Goal: Transaction & Acquisition: Purchase product/service

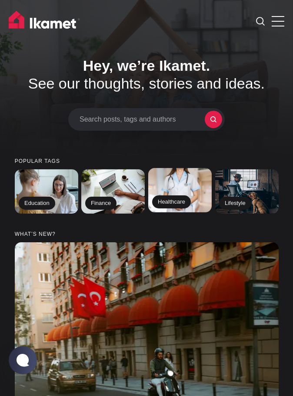
click at [173, 202] on img at bounding box center [180, 190] width 65 height 45
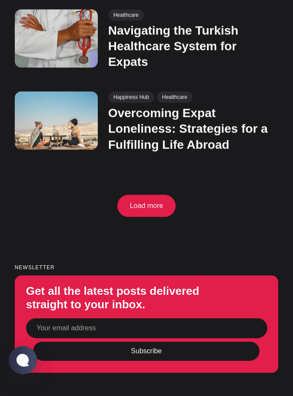
scroll to position [897, 0]
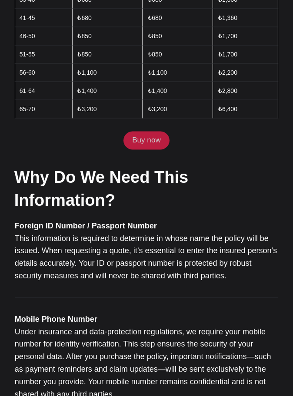
click at [145, 132] on link "Buy now" at bounding box center [146, 141] width 46 height 18
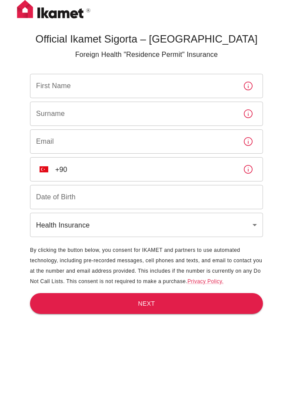
click at [180, 89] on input "First Name" at bounding box center [133, 86] width 206 height 24
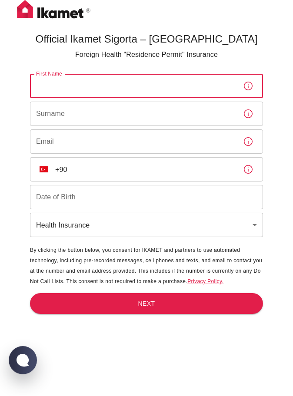
type input "Ria Qistina"
click at [86, 114] on input "Surname" at bounding box center [133, 114] width 206 height 24
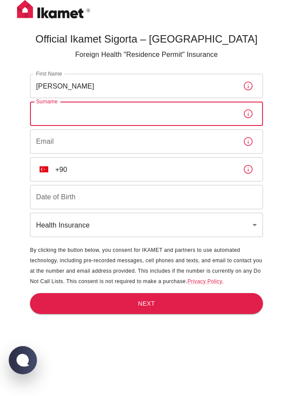
type input "B"
type input "binti Mohamad Razuan"
click at [165, 144] on input "Email" at bounding box center [133, 141] width 206 height 24
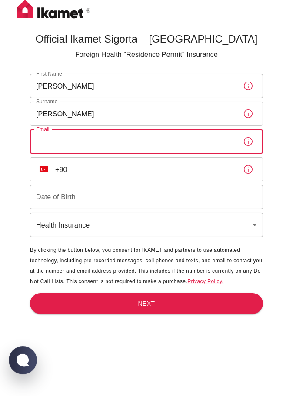
type input "R"
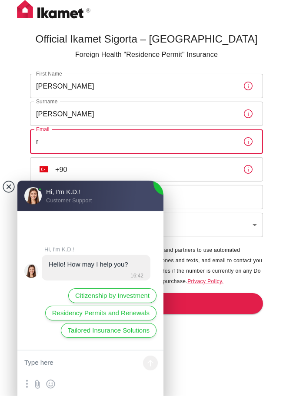
click at [6, 186] on jdiv at bounding box center [9, 187] width 12 height 12
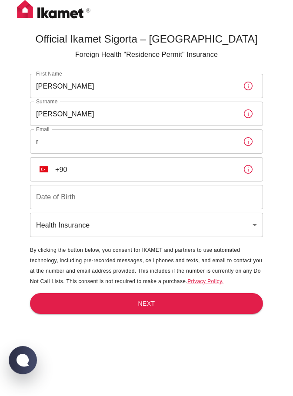
click at [182, 139] on input "r" at bounding box center [133, 141] width 206 height 24
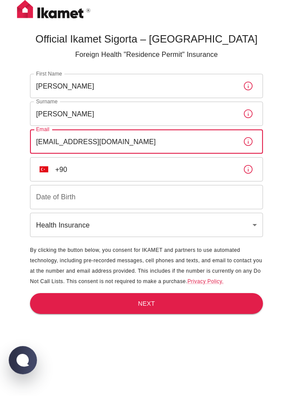
type input "riaqistina05@gmail.com"
click at [198, 168] on input "+90" at bounding box center [145, 169] width 181 height 24
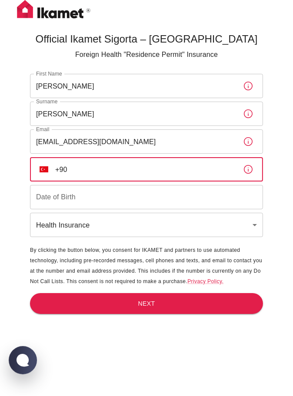
click at [39, 168] on button "TR" at bounding box center [44, 170] width 16 height 16
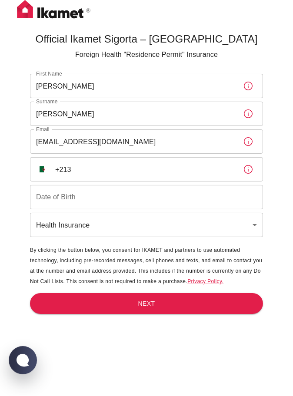
click at [43, 173] on button "DZ" at bounding box center [44, 170] width 16 height 16
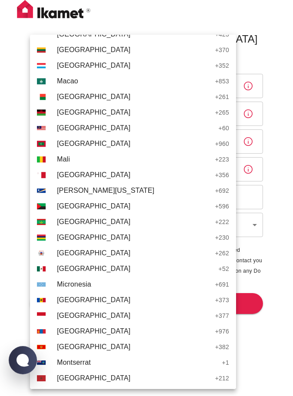
scroll to position [2006, 0]
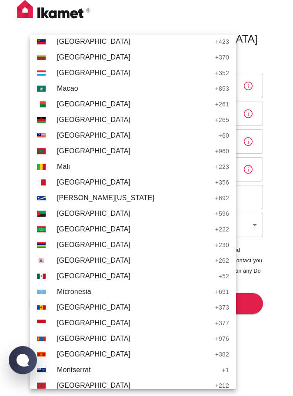
click at [84, 138] on span "Malaysia" at bounding box center [135, 135] width 157 height 10
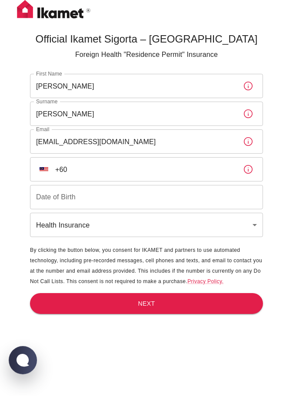
click at [155, 169] on input "+60" at bounding box center [145, 169] width 181 height 24
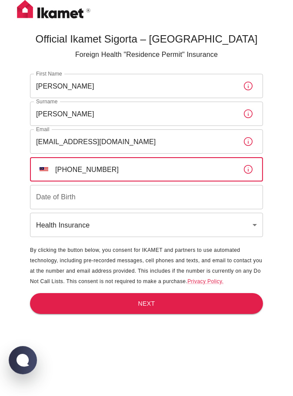
type input "+60 19 884 1053"
click at [186, 192] on input "Date of Birth" at bounding box center [146, 197] width 233 height 24
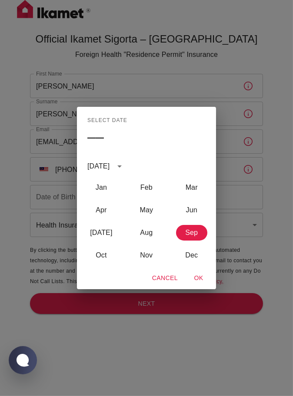
click at [109, 166] on div "September 2025" at bounding box center [98, 166] width 22 height 10
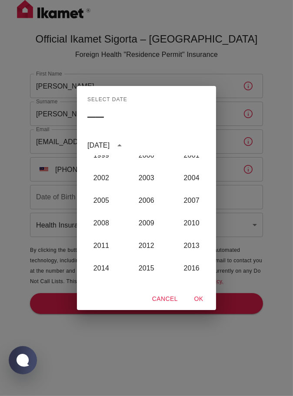
scroll to position [735, 0]
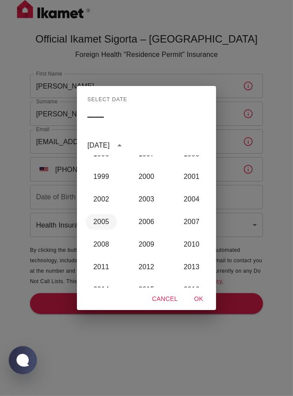
click at [104, 222] on button "2005" at bounding box center [101, 222] width 31 height 16
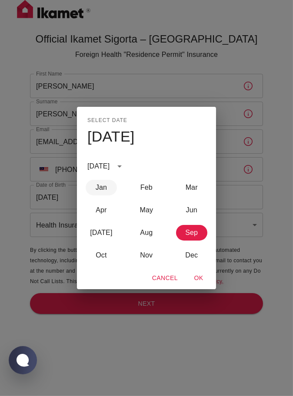
click at [105, 185] on button "Jan" at bounding box center [101, 188] width 31 height 16
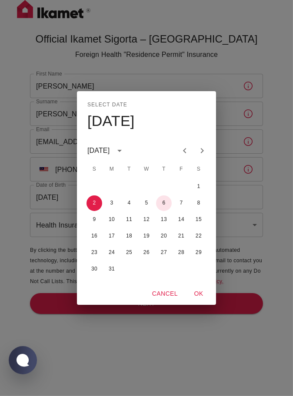
click at [163, 204] on button "6" at bounding box center [164, 203] width 16 height 16
type input "06/01/2005"
click at [195, 295] on button "OK" at bounding box center [199, 294] width 28 height 16
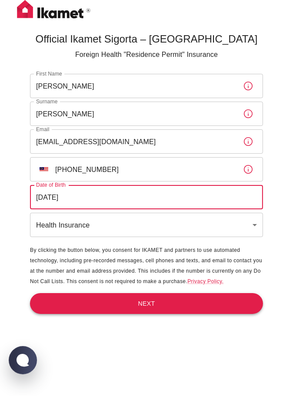
click at [202, 303] on button "Next" at bounding box center [146, 303] width 233 height 21
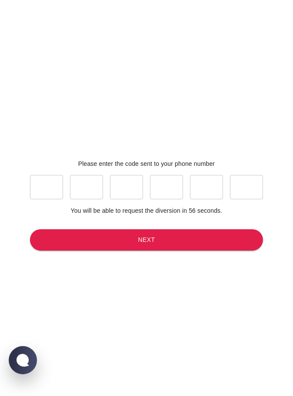
click at [45, 191] on div "​ ​ ​ ​ ​ ​" at bounding box center [146, 187] width 233 height 38
click at [57, 199] on input "text" at bounding box center [46, 187] width 33 height 24
type input "9"
type input "7"
type input "4"
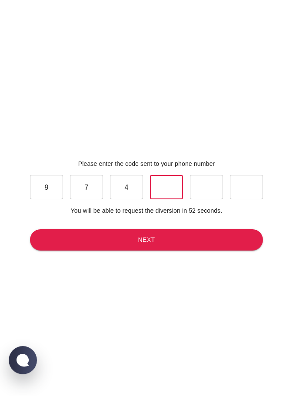
type input "1"
type input "4"
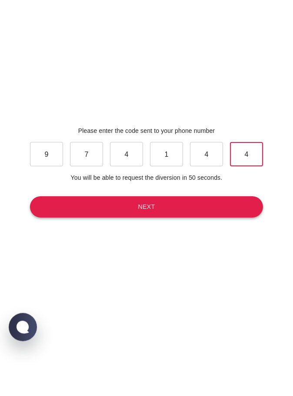
type input "4"
click at [195, 251] on button "Next" at bounding box center [146, 239] width 233 height 21
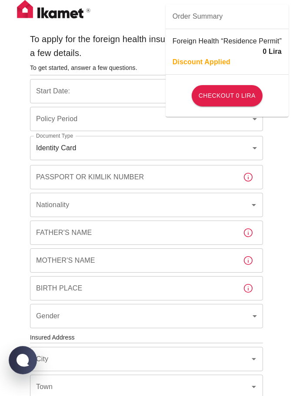
type input "b7343ef8-d55e-4554-96a8-76e30347e985"
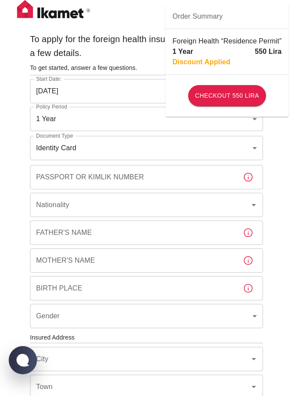
type input "02/09/2025"
click at [232, 97] on button "Checkout 550 Lira" at bounding box center [227, 95] width 78 height 21
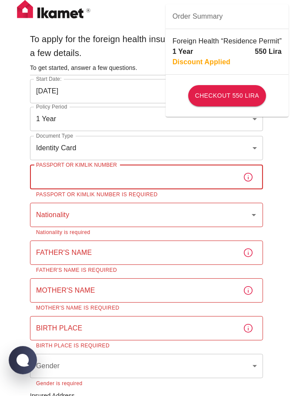
click at [240, 154] on body "To apply for the foreign health insurance, let's double-check a few details. To…" at bounding box center [146, 395] width 293 height 791
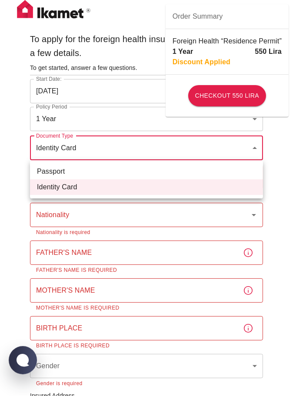
click at [86, 172] on li "Passport" at bounding box center [146, 172] width 233 height 16
type input "passport"
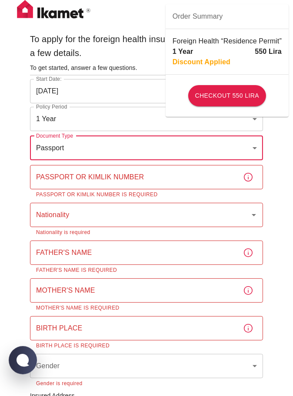
click at [94, 180] on div "Passport or Kimlik Number Passport or Kimlik Number Passport or Kimlik Number i…" at bounding box center [146, 182] width 233 height 34
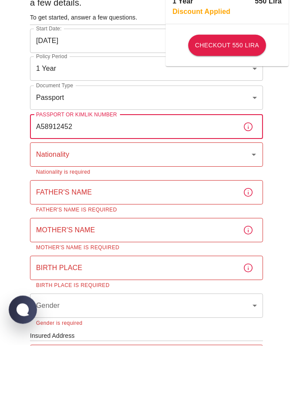
type input "A58912452"
click at [215, 208] on input "Nationality" at bounding box center [134, 205] width 201 height 17
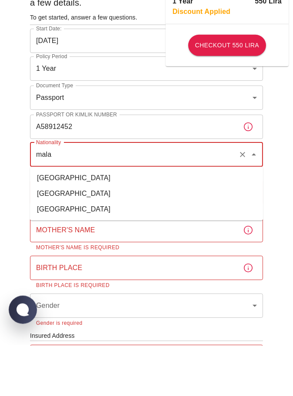
click at [65, 257] on li "Malaysia" at bounding box center [146, 260] width 233 height 16
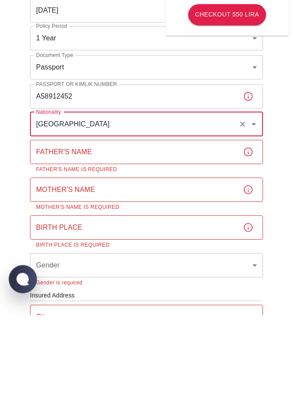
type input "Malaysia"
click at [168, 233] on input "Father's Name" at bounding box center [133, 233] width 206 height 24
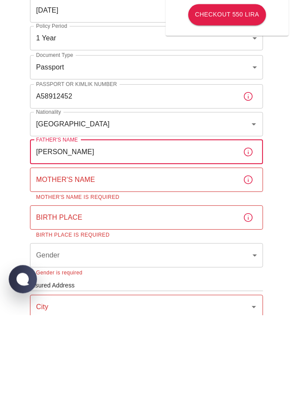
click at [192, 262] on input "Mother's Name" at bounding box center [133, 260] width 206 height 24
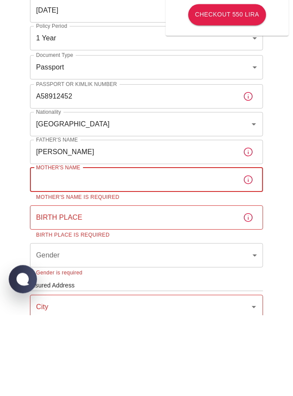
click at [190, 241] on input "Mohamad Razuan bin Janarudij" at bounding box center [133, 233] width 206 height 24
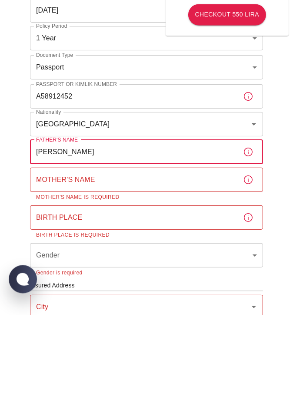
type input "Mohamad Razuan bin Janarudin"
click at [195, 261] on input "Mother's Name" at bounding box center [133, 260] width 206 height 24
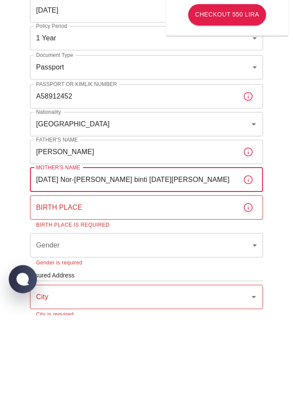
type input "Raja Nor-Aishah binti Raja Harun"
click at [193, 286] on input "Birth Place" at bounding box center [133, 288] width 206 height 24
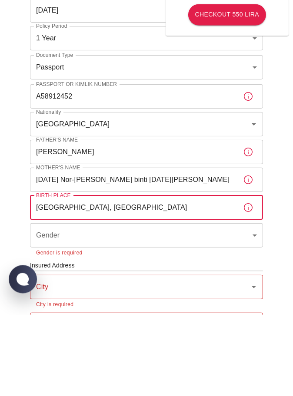
type input "Kuala Lumpur, Malaysia"
click at [183, 313] on body "To apply for the foreign health insurance, let's double-check a few details. To…" at bounding box center [146, 370] width 293 height 741
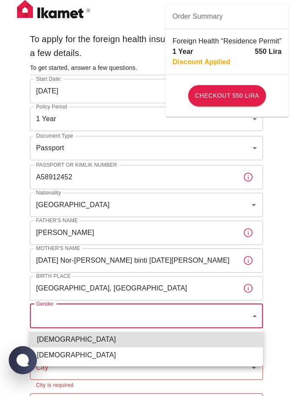
click at [70, 357] on li "Female" at bounding box center [146, 355] width 233 height 16
type input "female"
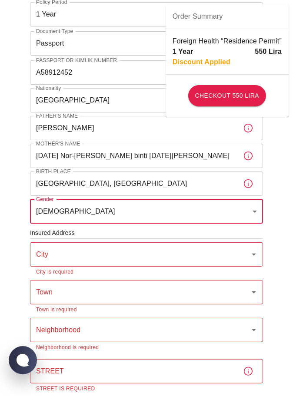
scroll to position [109, 0]
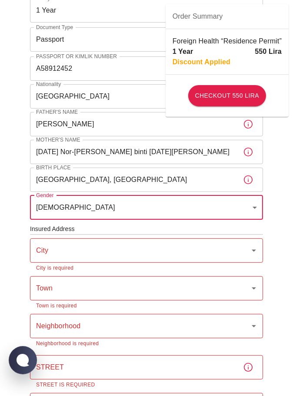
click at [149, 251] on input "City" at bounding box center [134, 250] width 201 height 17
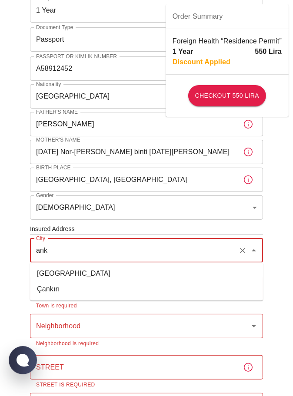
click at [60, 273] on li "Ankara" at bounding box center [146, 274] width 233 height 16
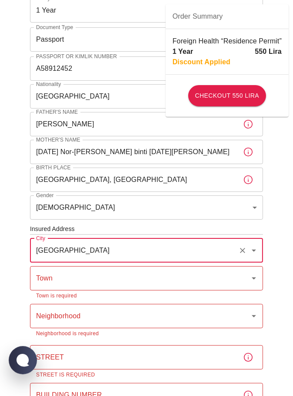
type input "Ankara"
click at [89, 279] on input "Town" at bounding box center [134, 278] width 201 height 17
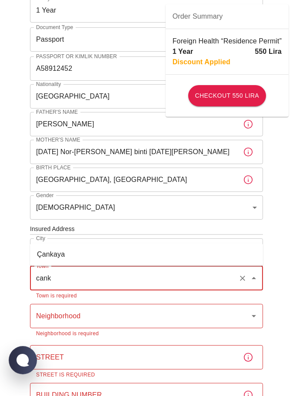
click at [102, 255] on li "Çankaya" at bounding box center [146, 255] width 233 height 16
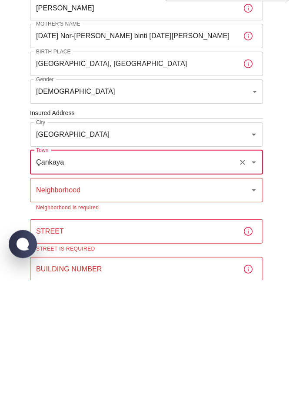
type input "Çankaya"
click at [157, 303] on input "Neighborhood" at bounding box center [134, 306] width 201 height 17
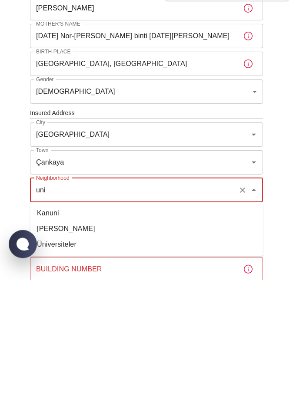
click at [66, 359] on li "Üniversiteler" at bounding box center [146, 361] width 233 height 16
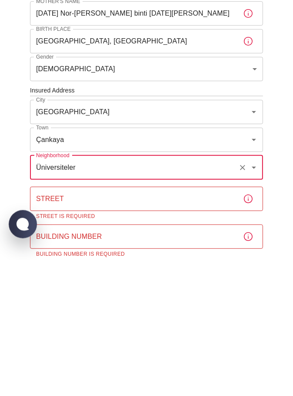
scroll to position [136, 0]
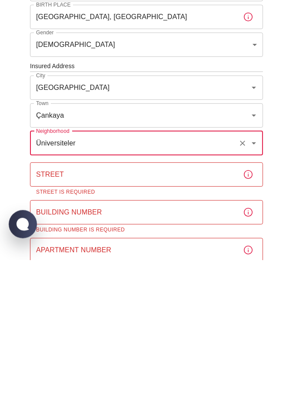
type input "Üniversiteler"
click at [176, 310] on input "Street" at bounding box center [133, 310] width 206 height 24
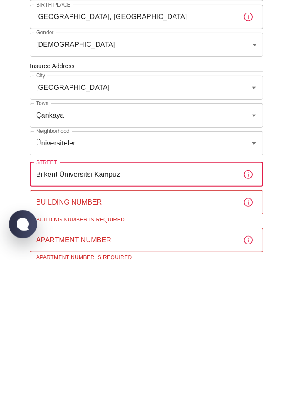
click at [172, 340] on input "Building Number" at bounding box center [133, 338] width 206 height 24
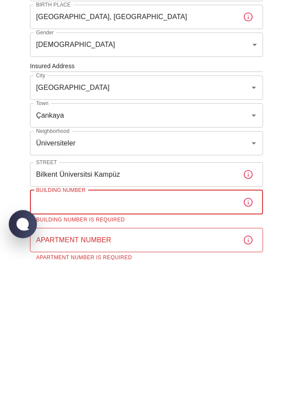
click at [174, 308] on input "Bilkent Üniversitsi Kampüz" at bounding box center [133, 310] width 206 height 24
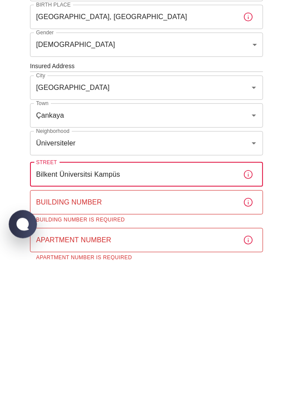
type input "Bilkent Üniversitsi Kampüs"
click at [195, 337] on input "Building Number" at bounding box center [133, 338] width 206 height 24
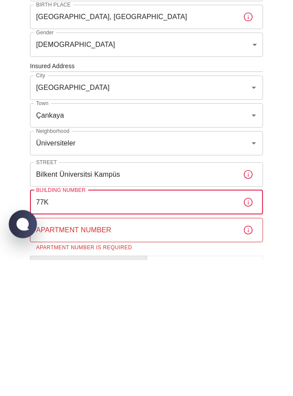
type input "77K"
click at [183, 368] on input "Apartment Number" at bounding box center [133, 366] width 206 height 24
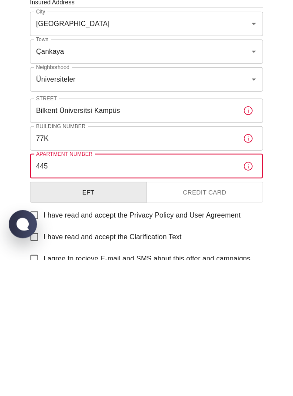
scroll to position [235, 0]
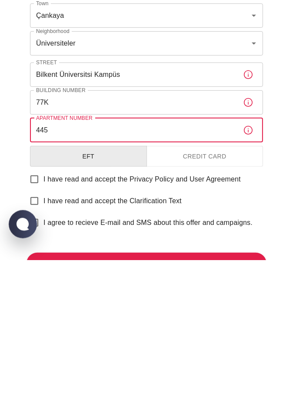
type input "445"
click at [132, 288] on button "EFT" at bounding box center [88, 292] width 117 height 21
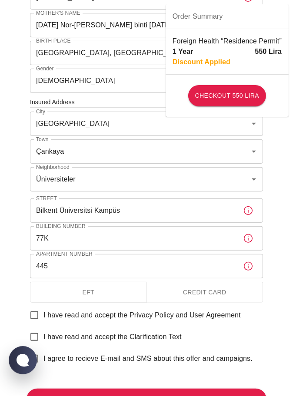
click at [36, 321] on input "I have read and accept the Privacy Policy and User Agreement" at bounding box center [34, 315] width 18 height 18
checkbox input "true"
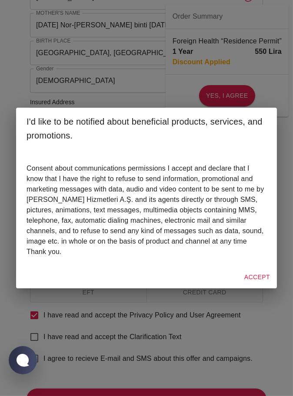
click at [37, 339] on div "I'd like to be notified about beneficial products, services, and promotions. Co…" at bounding box center [146, 198] width 293 height 396
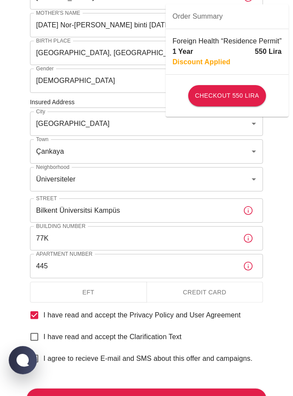
click at [33, 337] on input "I have read and accept the Clarification Text" at bounding box center [34, 337] width 18 height 18
checkbox input "true"
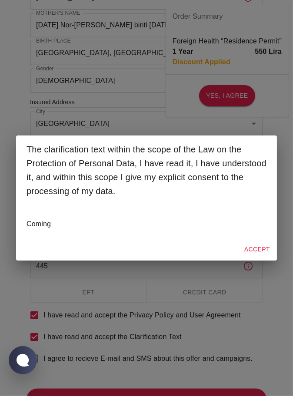
click at [263, 258] on button "Accept" at bounding box center [257, 249] width 33 height 16
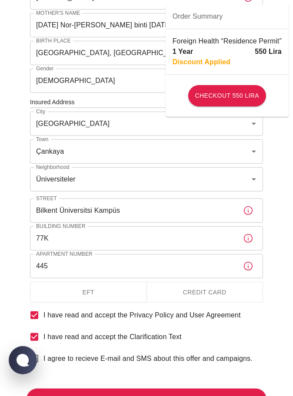
click at [41, 361] on input "I agree to recieve E-mail and SMS about this offer and campaigns." at bounding box center [34, 359] width 18 height 18
checkbox input "true"
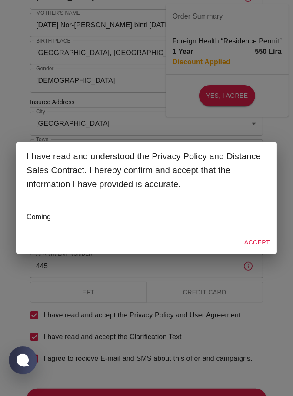
click at [261, 251] on button "Accept" at bounding box center [257, 243] width 33 height 16
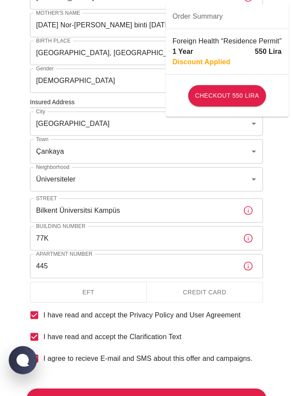
click at [36, 316] on input "I have read and accept the Privacy Policy and User Agreement" at bounding box center [34, 315] width 18 height 18
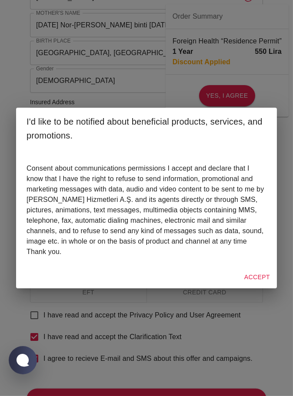
click at [258, 285] on button "Accept" at bounding box center [257, 277] width 33 height 16
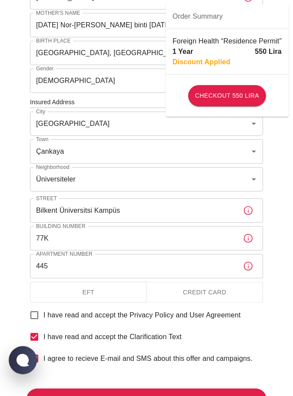
click at [39, 314] on input "I have read and accept the Privacy Policy and User Agreement" at bounding box center [34, 315] width 18 height 18
checkbox input "true"
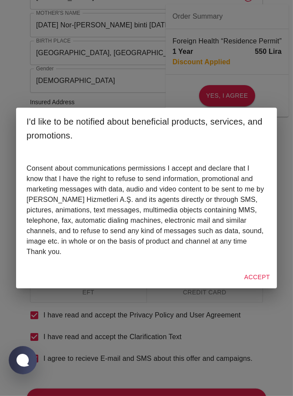
click at [251, 285] on button "Accept" at bounding box center [257, 277] width 33 height 16
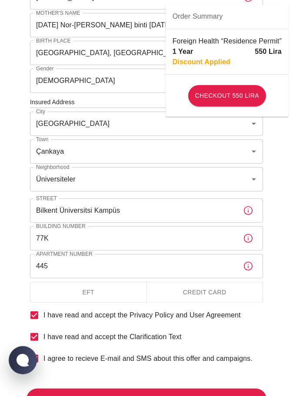
click at [205, 294] on button "Credit Card" at bounding box center [204, 292] width 117 height 21
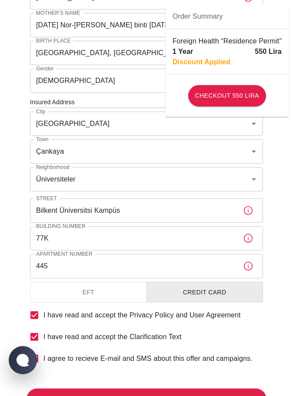
click at [255, 343] on div "To apply for the foreign health insurance, let's double-check a few details. To…" at bounding box center [146, 87] width 240 height 588
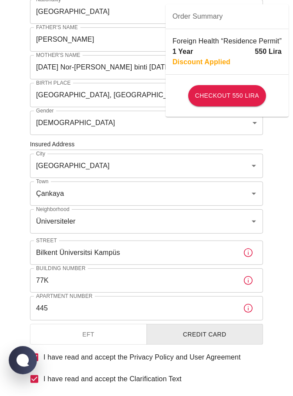
scroll to position [191, 0]
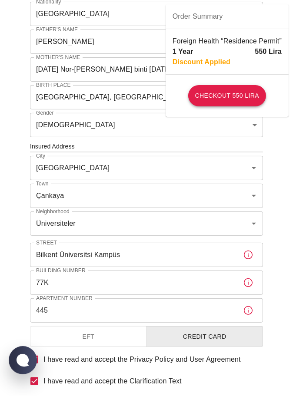
click at [247, 96] on button "Checkout 550 Lira" at bounding box center [227, 95] width 78 height 21
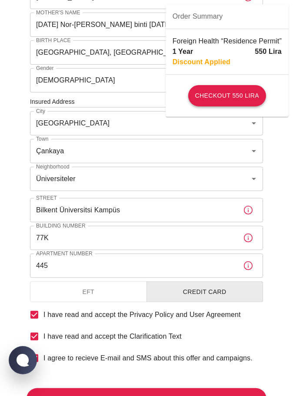
scroll to position [235, 0]
